Goal: Check status: Check status

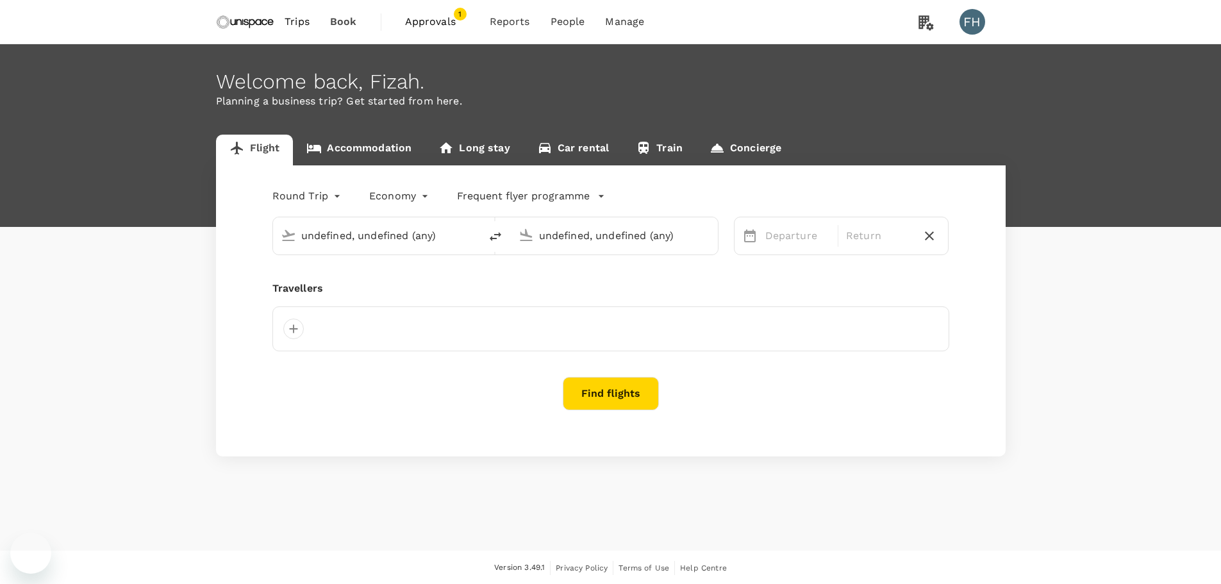
type input "Singapore Changi (SIN)"
type input "Kuala Lumpur Intl (KUL)"
drag, startPoint x: 0, startPoint y: 0, endPoint x: 452, endPoint y: 26, distance: 452.7
click at [452, 26] on span "Approvals" at bounding box center [437, 21] width 64 height 15
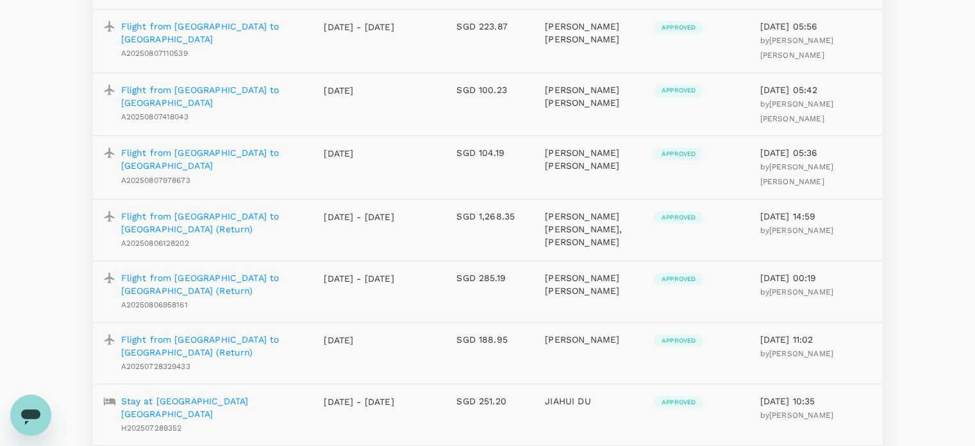
scroll to position [769, 0]
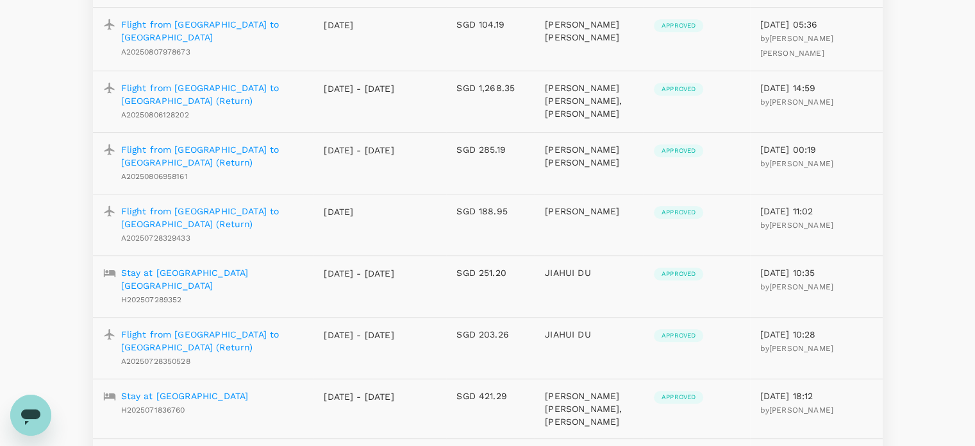
click at [269, 204] on p "Flight from Singapore to Kuala Lumpur (Return)" at bounding box center [212, 217] width 183 height 26
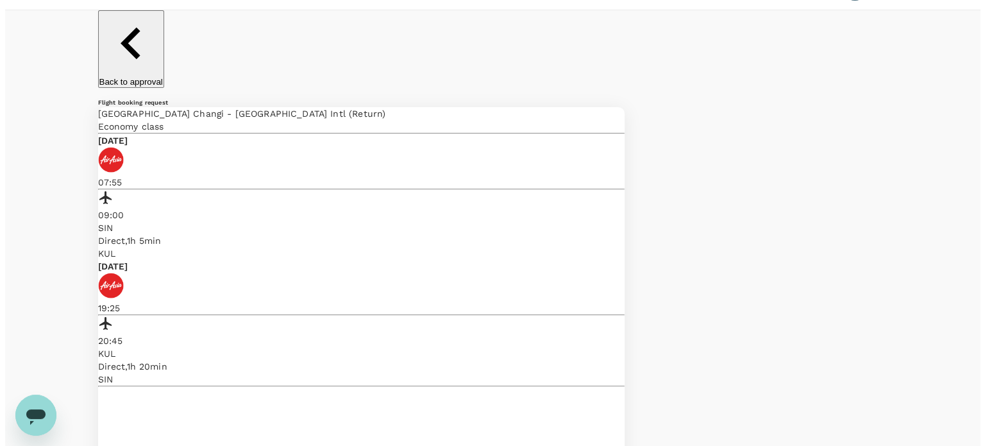
scroll to position [64, 0]
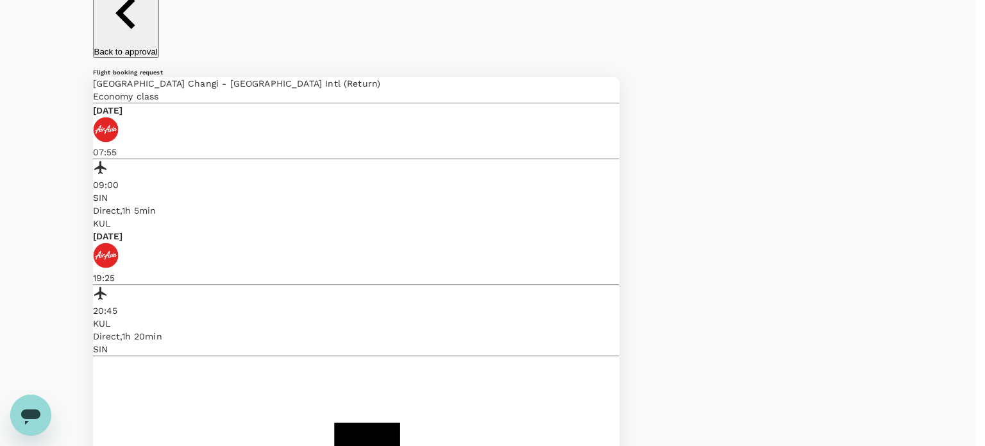
drag, startPoint x: 371, startPoint y: 237, endPoint x: 506, endPoint y: 247, distance: 135.6
copy p "mith & Nephew KL site visit"
drag, startPoint x: 696, startPoint y: 166, endPoint x: 587, endPoint y: 182, distance: 109.5
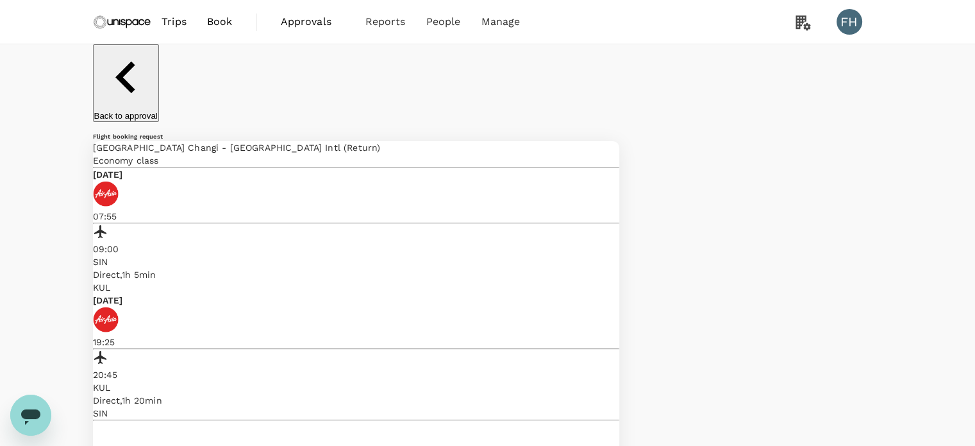
scroll to position [0, 0]
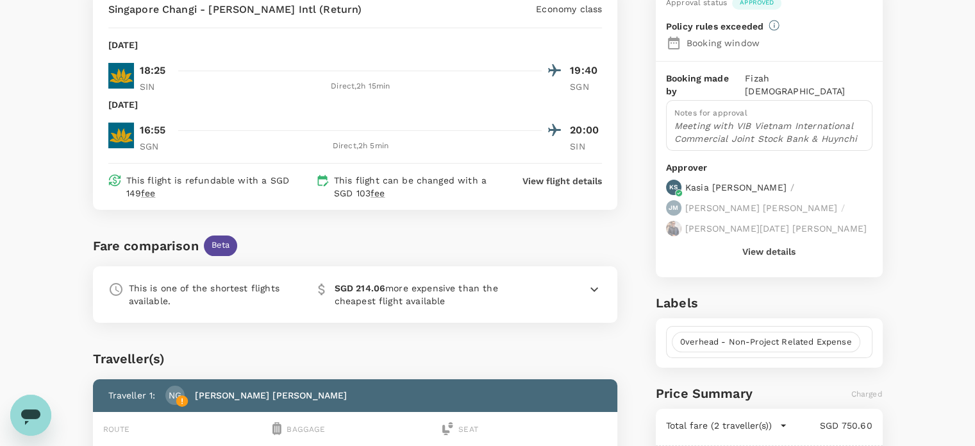
scroll to position [192, 0]
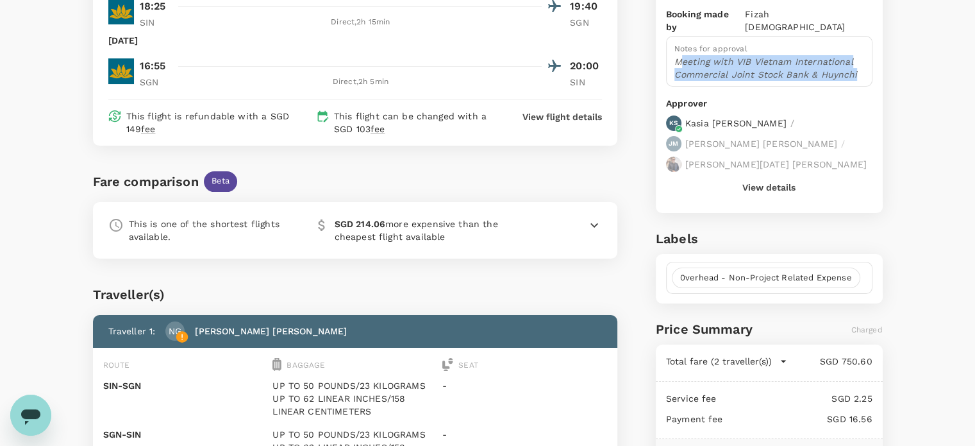
drag, startPoint x: 678, startPoint y: 43, endPoint x: 853, endPoint y: 62, distance: 176.7
click at [853, 62] on p "Meeting with VIB Vietnam International Commercial Joint Stock Bank & Huynchi" at bounding box center [769, 68] width 190 height 26
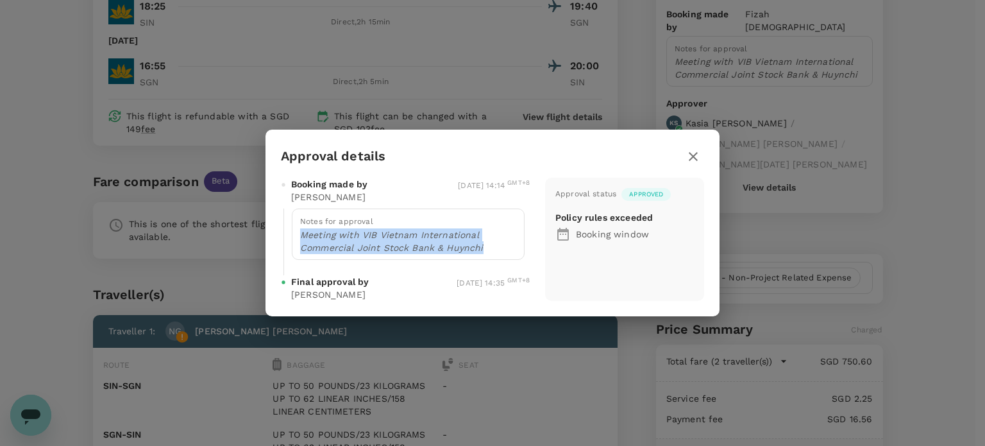
drag, startPoint x: 303, startPoint y: 233, endPoint x: 501, endPoint y: 253, distance: 199.7
click at [501, 253] on div "Notes for approval Meeting with VIB Vietnam International Commercial Joint Stoc…" at bounding box center [408, 233] width 233 height 51
copy p "Meeting with VIB Vietnam International Commercial Joint Stock Bank & Huynchi"
click at [697, 155] on icon "button" at bounding box center [692, 156] width 15 height 15
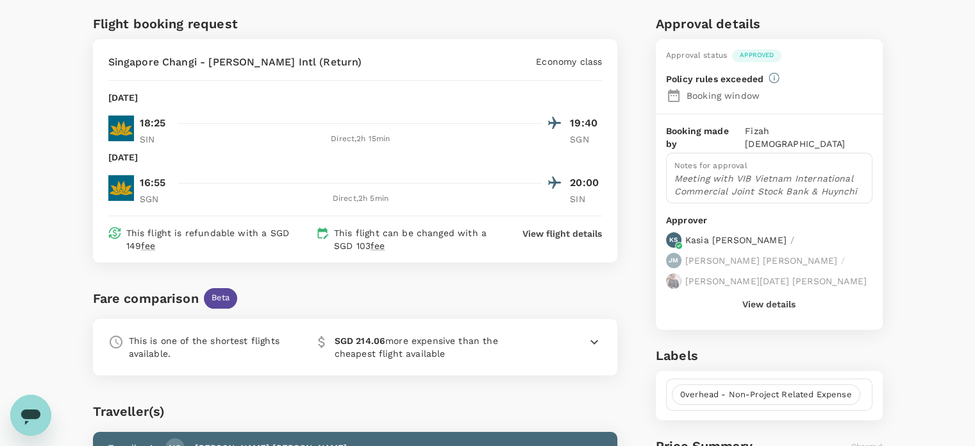
scroll to position [0, 0]
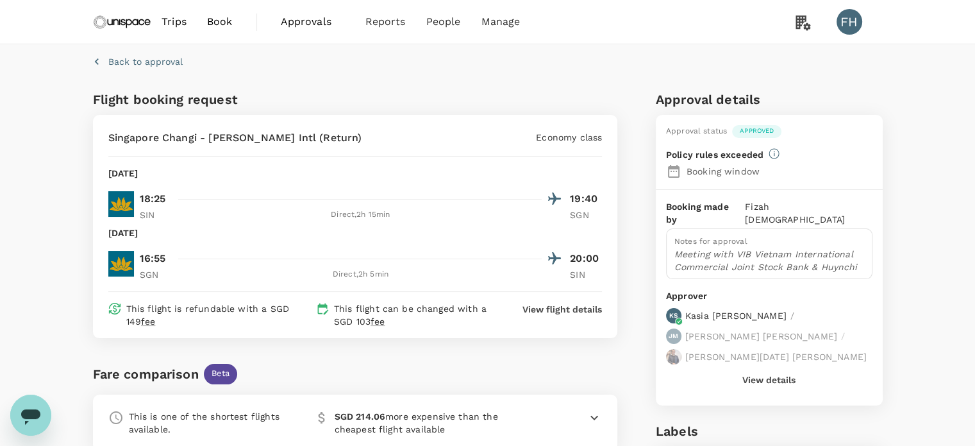
click at [305, 18] on span "Approvals" at bounding box center [313, 21] width 64 height 15
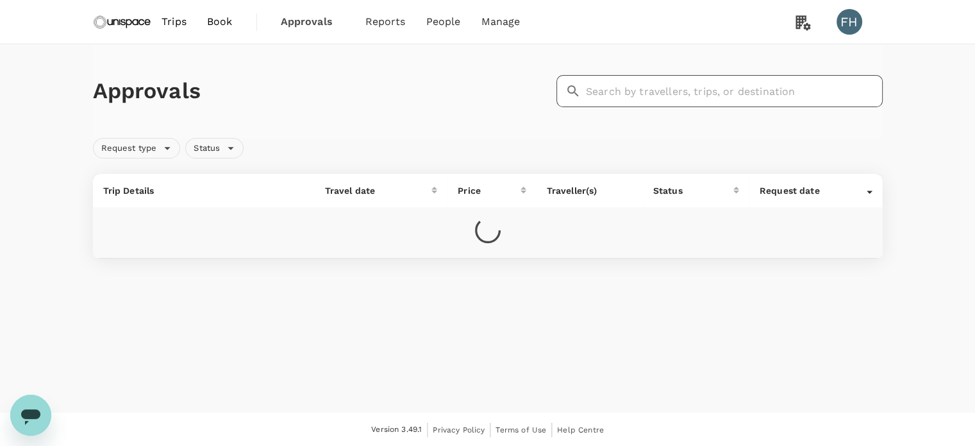
click at [631, 90] on input "text" at bounding box center [734, 91] width 297 height 32
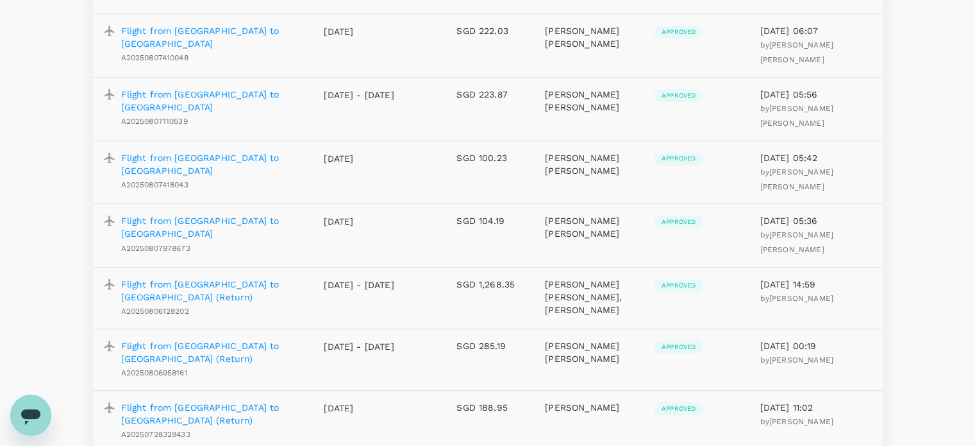
scroll to position [641, 0]
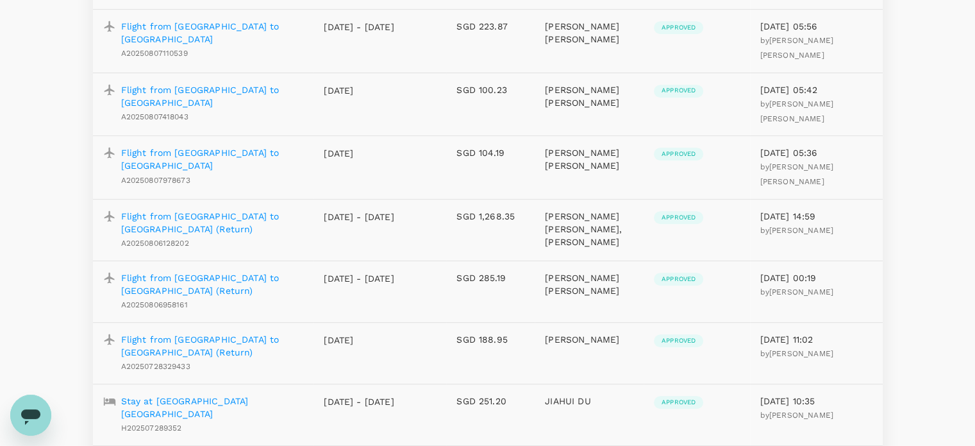
click at [225, 394] on p "Stay at Sofitel Kuala Lumpur Damansara" at bounding box center [212, 407] width 183 height 26
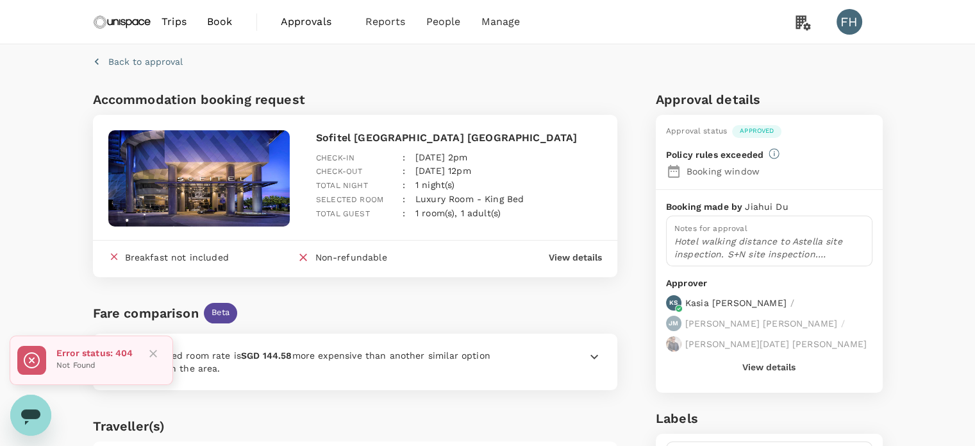
click at [681, 241] on p "Hotel walking distance to Astella site inspection. S+N site inspection. Liza's …" at bounding box center [769, 248] width 190 height 26
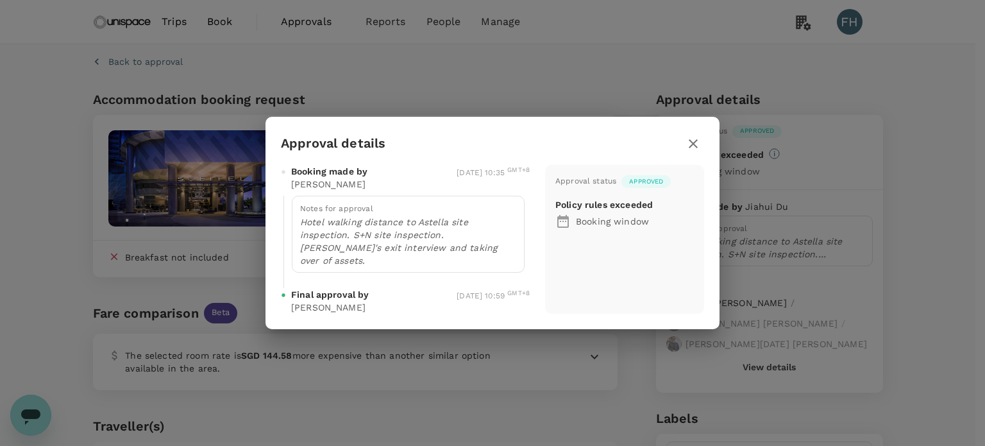
click at [690, 148] on icon "button" at bounding box center [692, 143] width 15 height 15
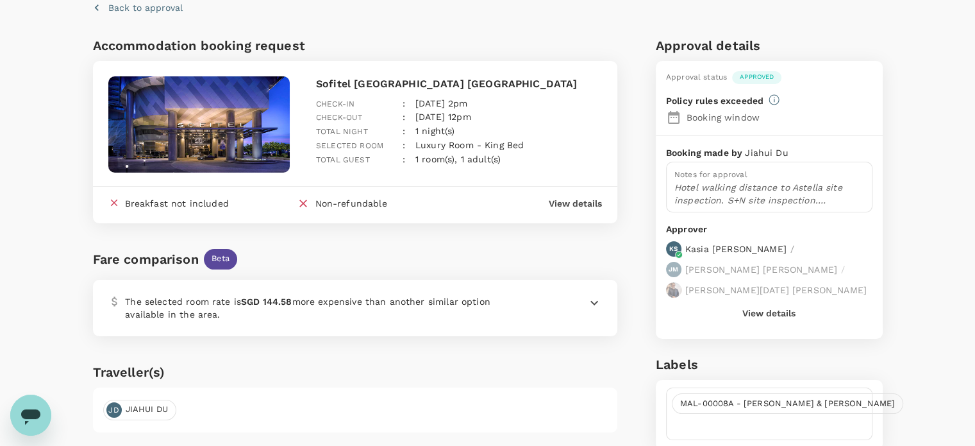
scroll to position [128, 0]
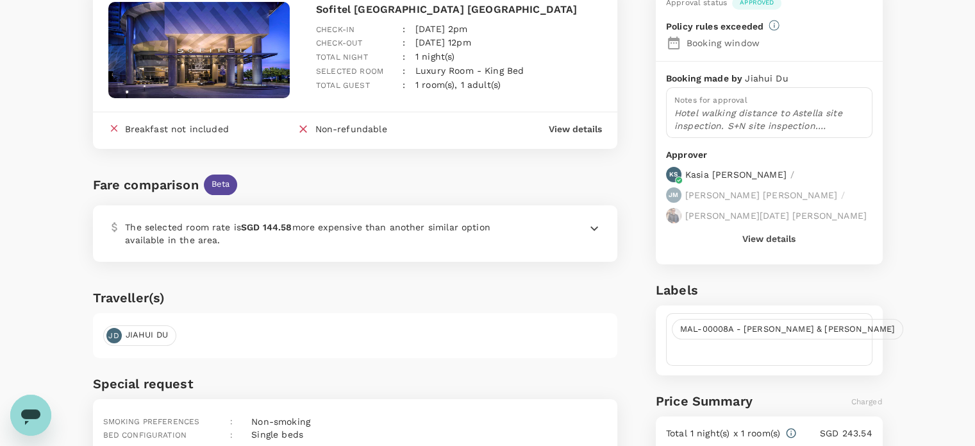
click at [787, 323] on span "MAL-00008A - Smith & Nephew KL" at bounding box center [787, 329] width 230 height 12
drag, startPoint x: 674, startPoint y: 308, endPoint x: 827, endPoint y: 305, distance: 152.6
click at [827, 323] on span "MAL-00008A - Smith & Nephew KL" at bounding box center [787, 329] width 230 height 12
copy span "MAL-00008A - Smith & Nephew KL"
click at [674, 110] on p "Hotel walking distance to Astella site inspection. S+N site inspection. Liza's …" at bounding box center [769, 119] width 190 height 26
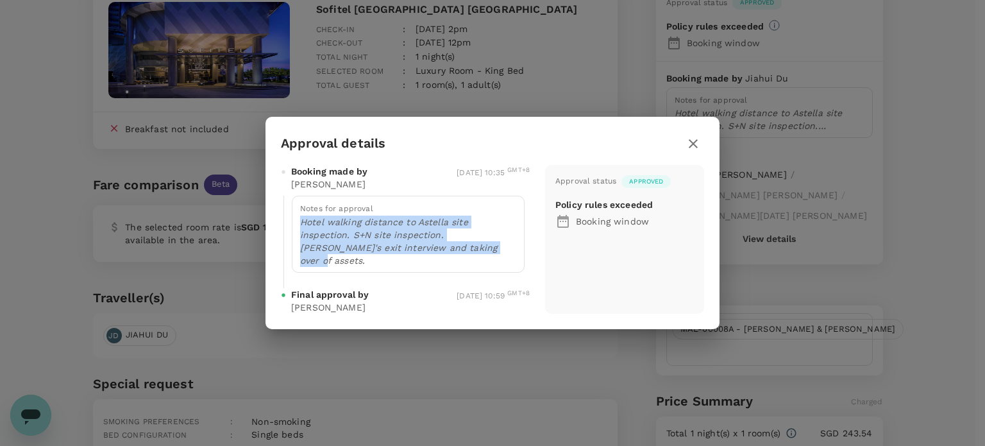
drag, startPoint x: 299, startPoint y: 227, endPoint x: 467, endPoint y: 256, distance: 169.8
click at [467, 256] on p "Hotel walking distance to Astella site inspection. S+N site inspection. Liza's …" at bounding box center [408, 240] width 216 height 51
copy p "Hotel walking distance to Astella site inspection. S+N site inspection. Liza's …"
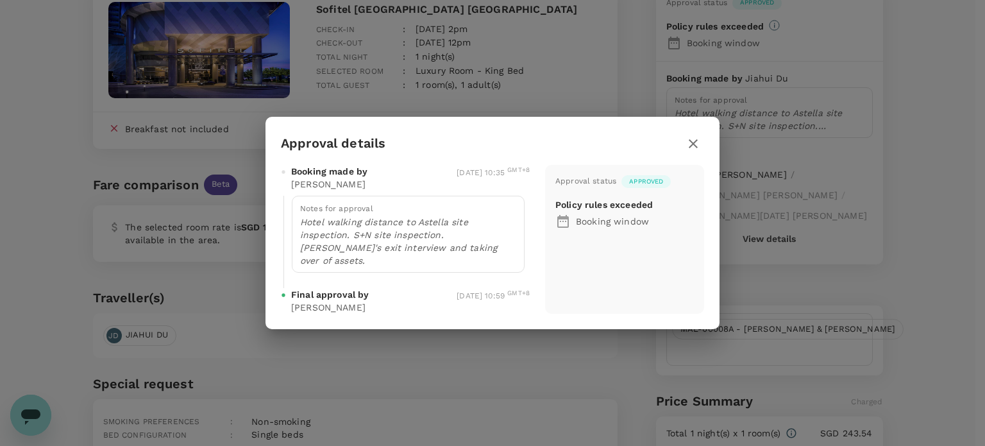
click at [168, 285] on div "Approval details Booking made by Jiahui Du 28 Jul 2025, 10:35 GMT+8 Notes for a…" at bounding box center [492, 223] width 985 height 446
